Goal: Transaction & Acquisition: Subscribe to service/newsletter

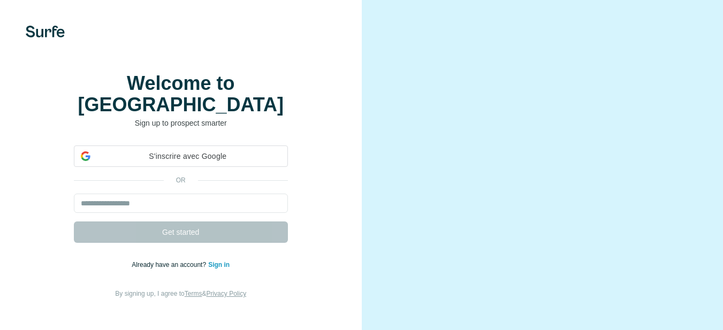
click at [112, 181] on div "or" at bounding box center [181, 181] width 214 height 10
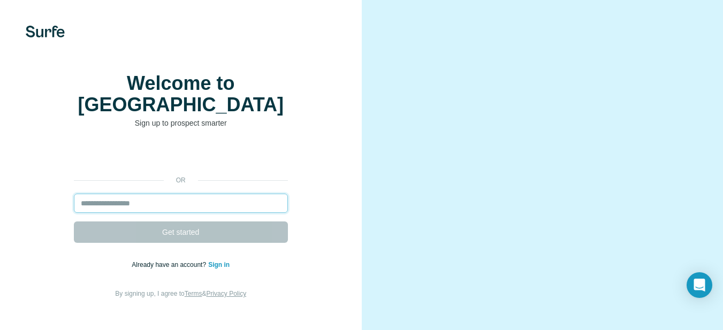
click at [112, 201] on input "email" at bounding box center [181, 203] width 214 height 19
type input "**********"
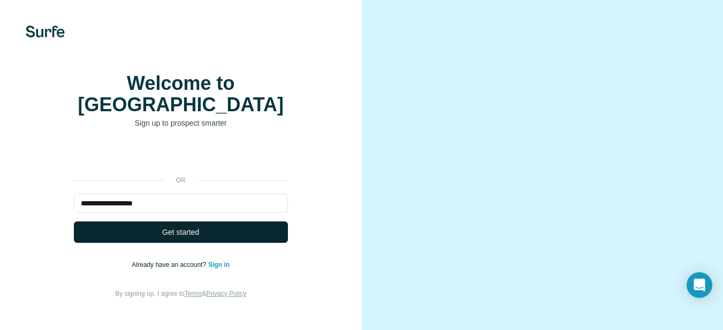
click at [181, 232] on span "Get started" at bounding box center [180, 232] width 37 height 11
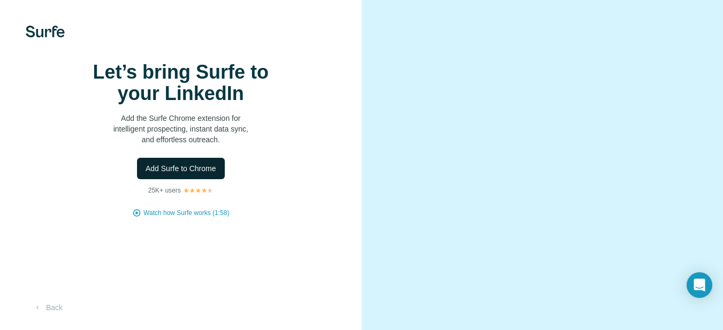
click at [169, 174] on span "Add Surfe to Chrome" at bounding box center [181, 168] width 71 height 11
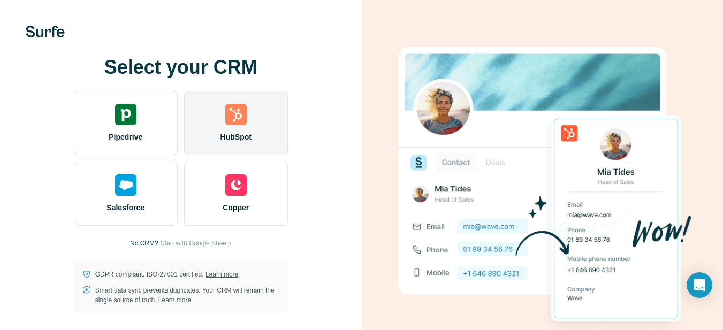
click at [240, 123] on div "HubSpot" at bounding box center [236, 123] width 104 height 64
